Goal: Transaction & Acquisition: Purchase product/service

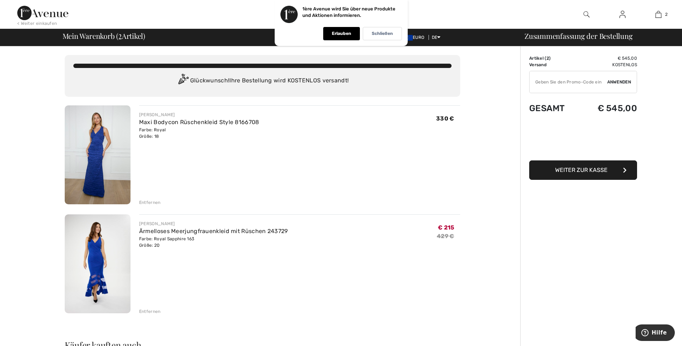
click at [157, 202] on div "Entfernen" at bounding box center [150, 202] width 22 height 6
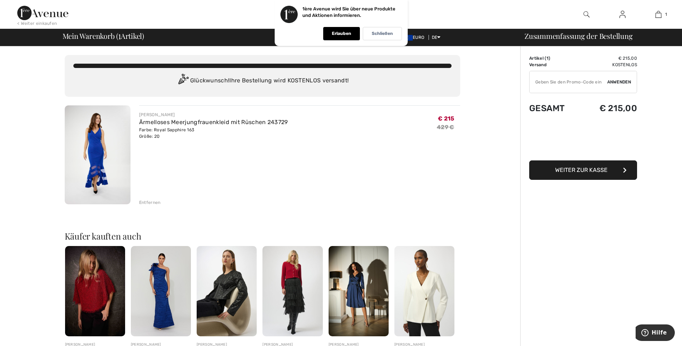
click at [92, 150] on img at bounding box center [98, 154] width 66 height 99
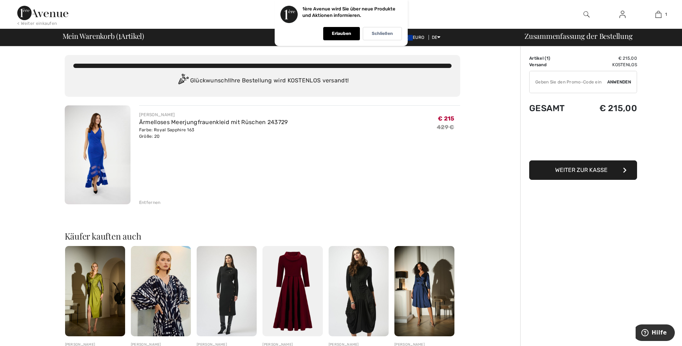
click at [94, 146] on img at bounding box center [98, 154] width 66 height 99
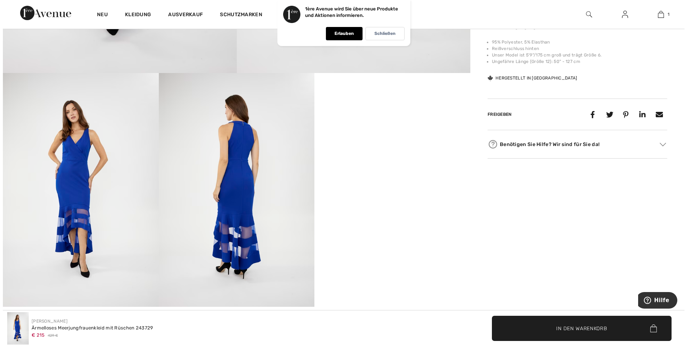
scroll to position [322, 0]
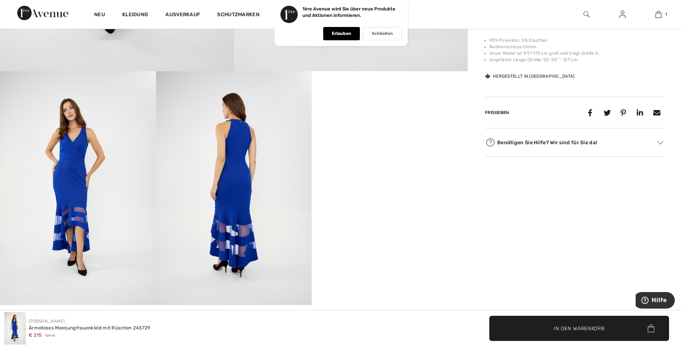
click at [586, 13] on img at bounding box center [586, 14] width 6 height 9
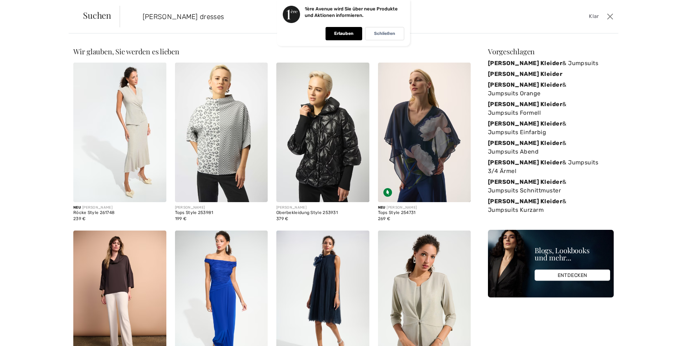
type input "Joseph Ribkoff dresses"
